Goal: Find specific page/section: Find specific page/section

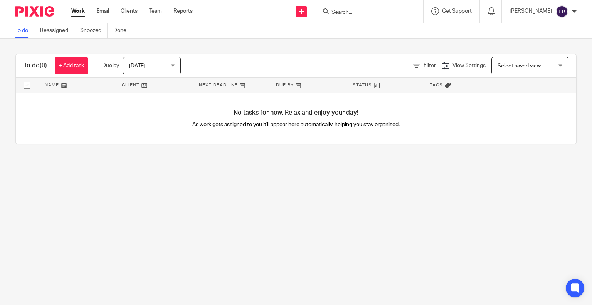
click at [355, 12] on input "Search" at bounding box center [365, 12] width 69 height 7
type input "d"
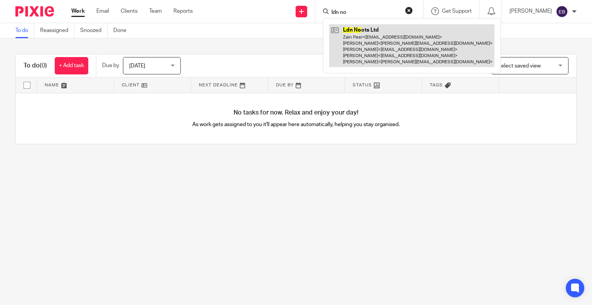
type input "ldn no"
click at [396, 46] on link at bounding box center [411, 45] width 165 height 43
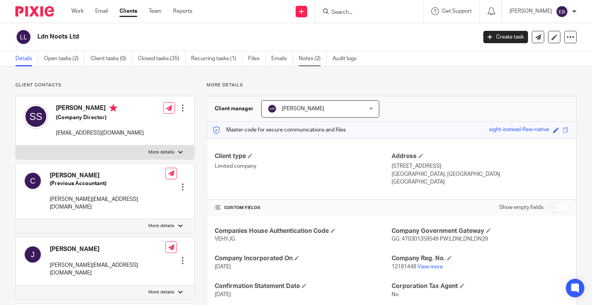
click at [303, 56] on link "Notes (2)" at bounding box center [313, 58] width 28 height 15
